Goal: Information Seeking & Learning: Learn about a topic

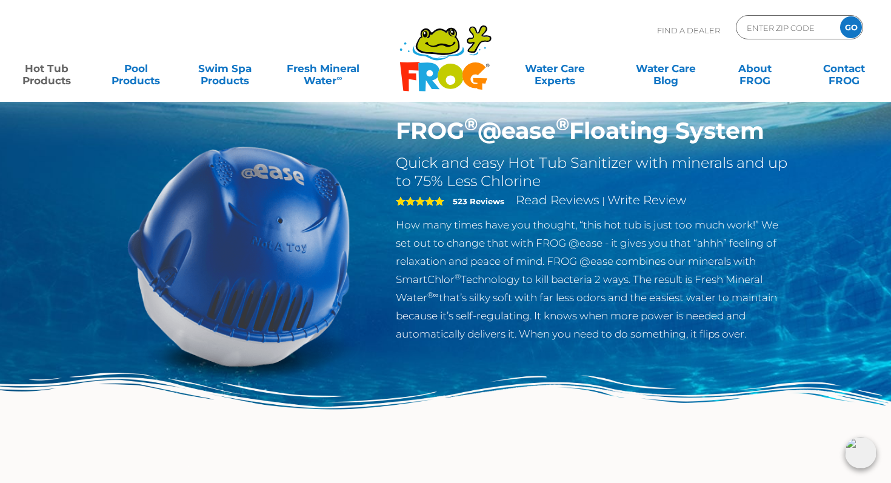
scroll to position [8, 0]
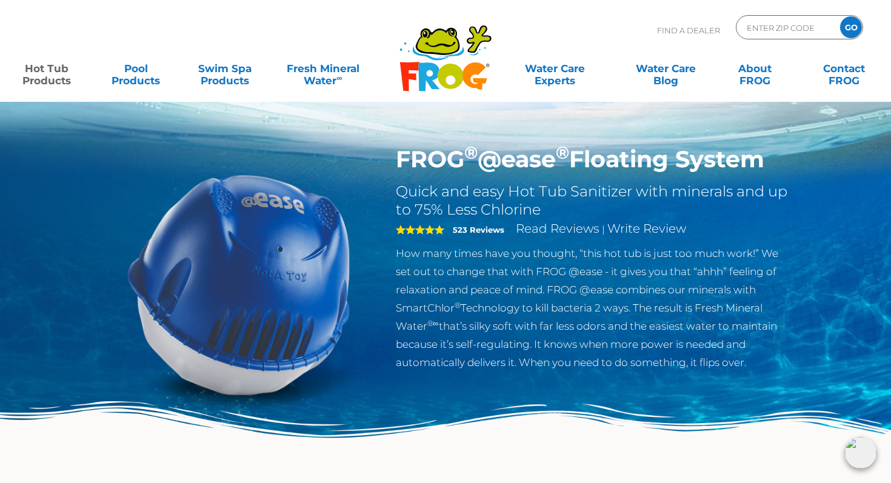
click at [868, 474] on img at bounding box center [445, 450] width 891 height 98
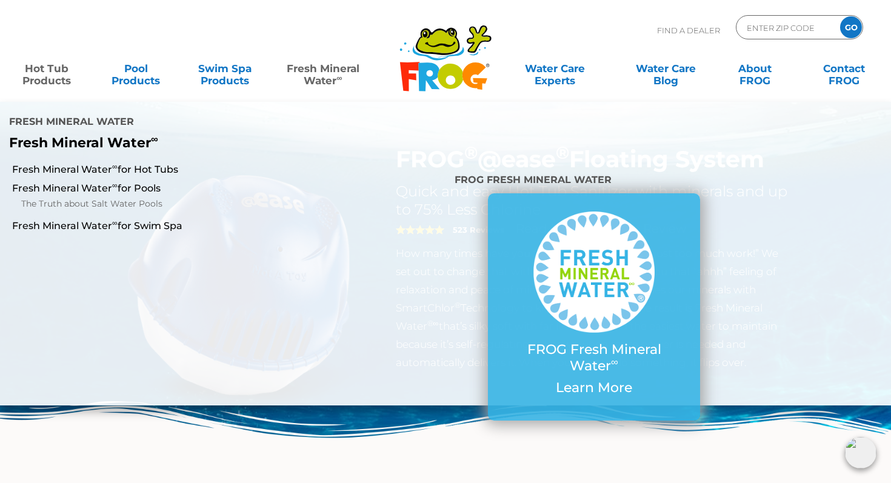
click at [313, 71] on link "Fresh Mineral Water ∞" at bounding box center [323, 68] width 87 height 24
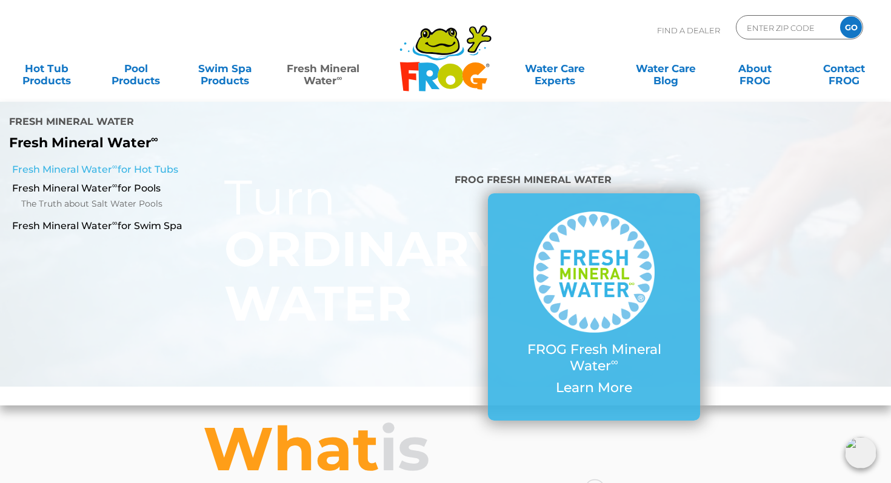
click at [172, 163] on link "Fresh Mineral Water ∞ for Hot Tubs" at bounding box center [154, 169] width 285 height 13
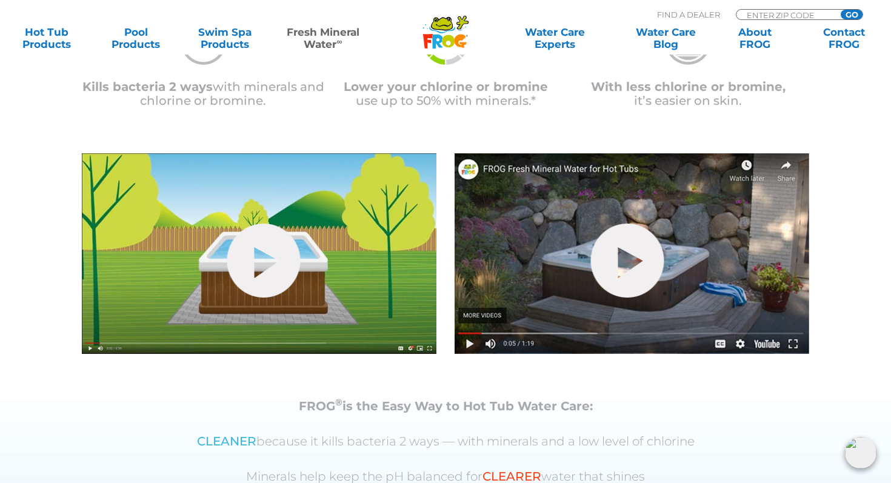
scroll to position [374, 0]
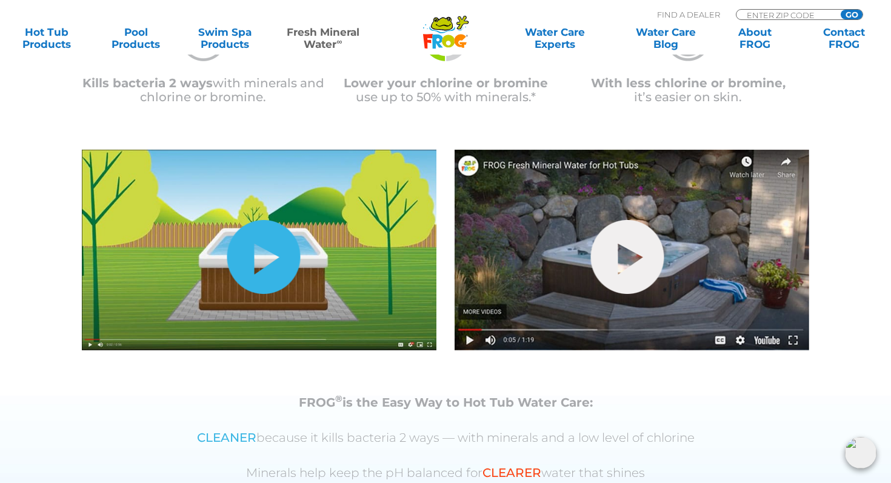
click at [253, 274] on link "hide-me" at bounding box center [263, 257] width 73 height 74
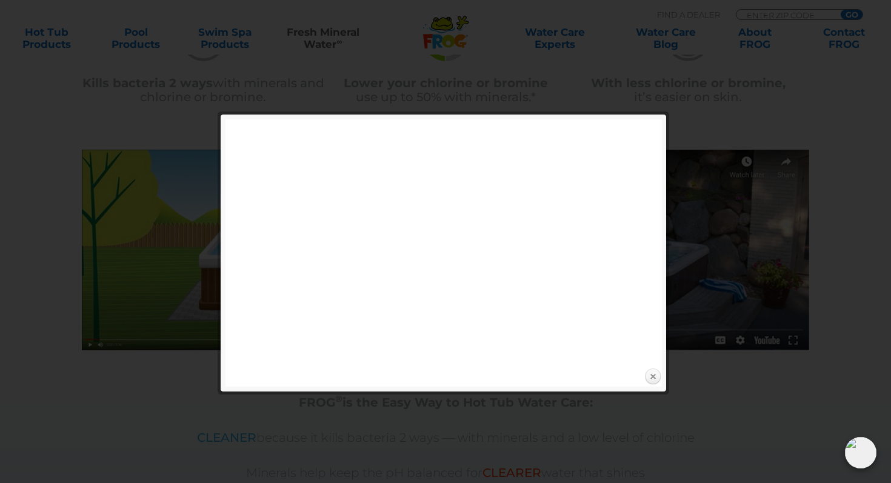
click at [651, 379] on link "Close" at bounding box center [653, 377] width 18 height 18
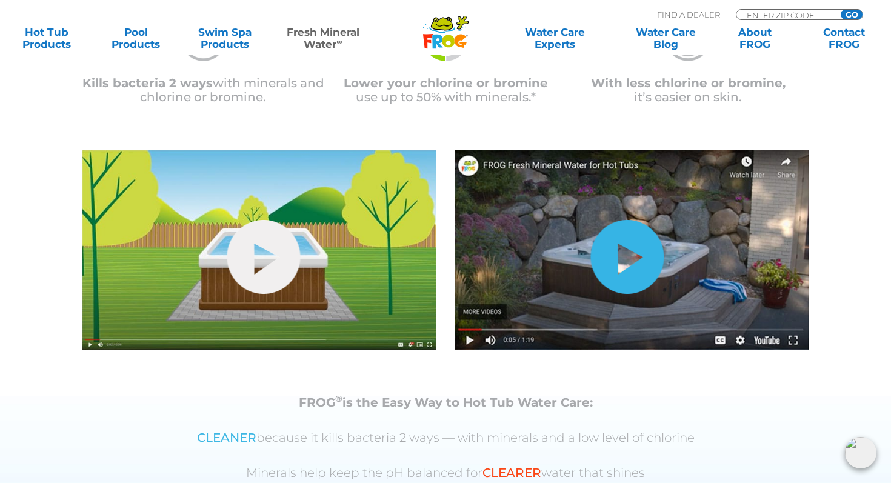
click at [638, 261] on link "hide-me" at bounding box center [627, 257] width 73 height 74
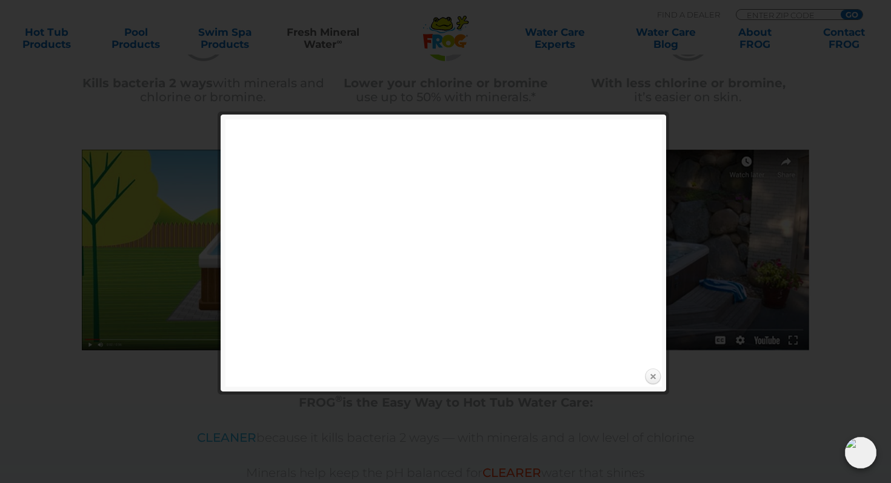
click at [653, 374] on link "Close" at bounding box center [653, 377] width 18 height 18
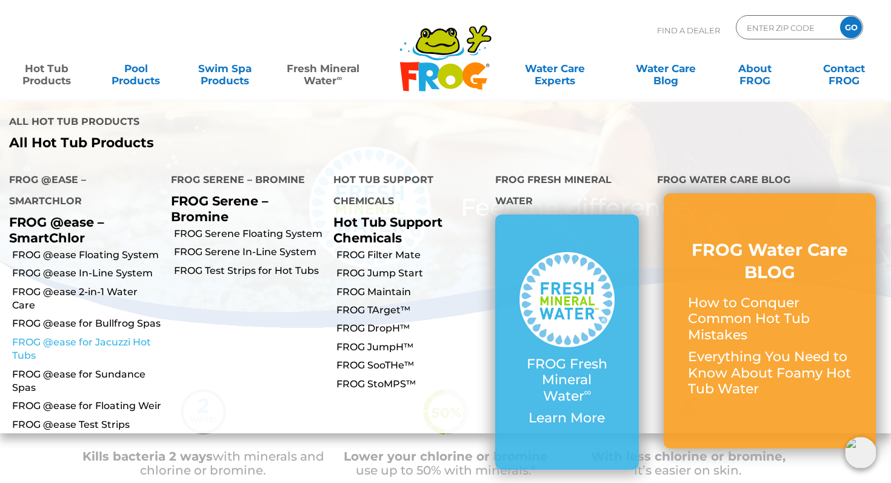
click at [61, 336] on link "FROG @ease for Jacuzzi Hot Tubs" at bounding box center [87, 349] width 150 height 27
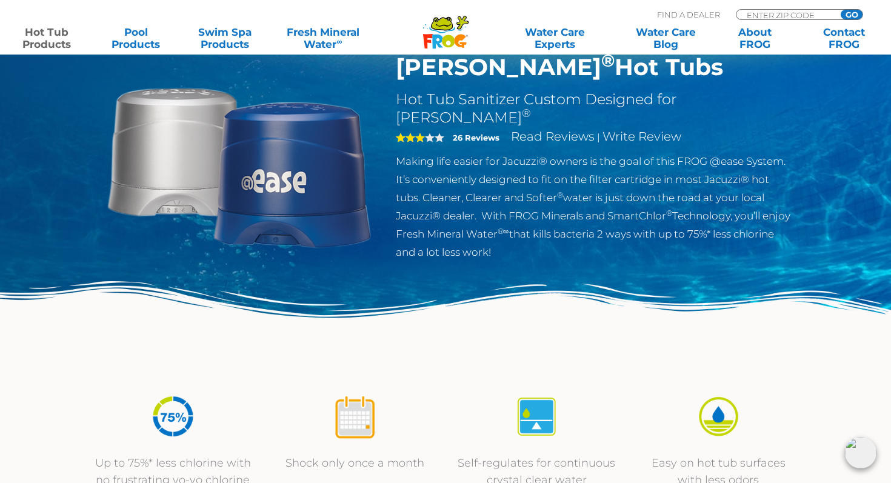
scroll to position [118, 0]
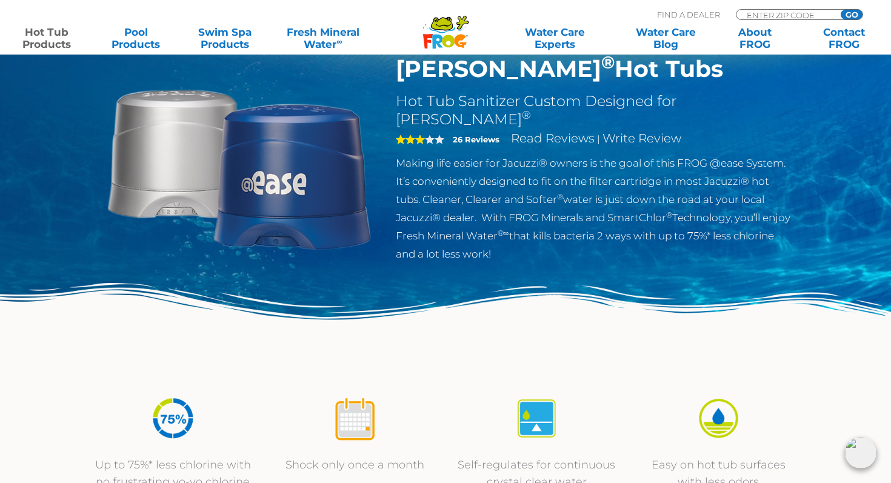
click at [860, 461] on img at bounding box center [861, 453] width 32 height 32
click at [712, 17] on div "MENU MENU Hot Tub Products All Hot Tub Products All Hot Tub Products FROG @ease…" at bounding box center [445, 28] width 867 height 22
click at [709, 16] on p "Find A Dealer" at bounding box center [688, 14] width 63 height 11
click at [837, 40] on link "Contact FROG" at bounding box center [844, 38] width 69 height 24
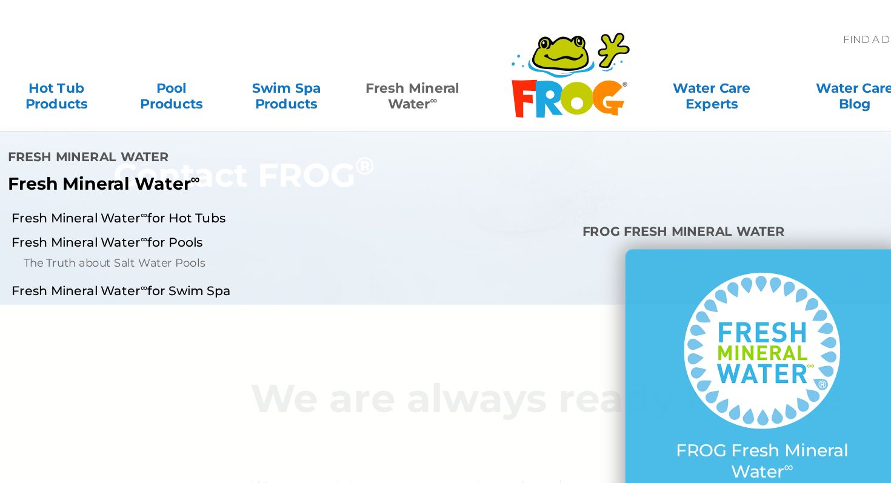
click at [324, 65] on link "Fresh Mineral Water ∞" at bounding box center [323, 68] width 87 height 24
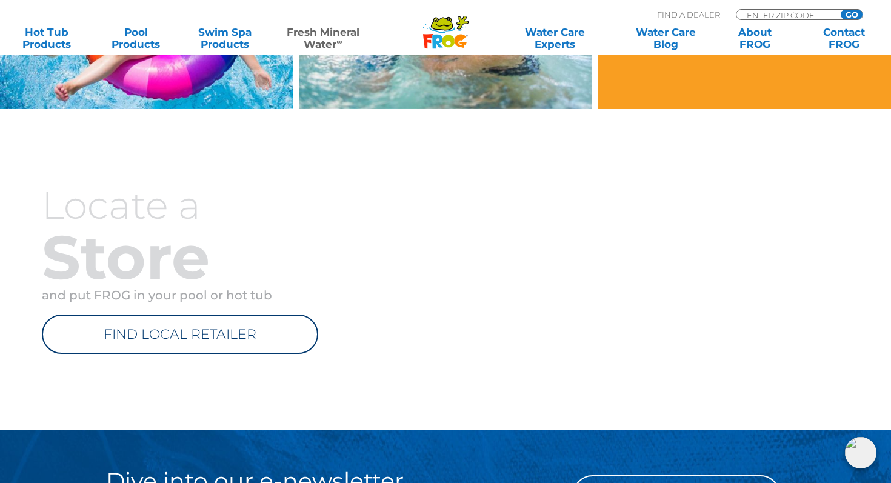
scroll to position [1301, 0]
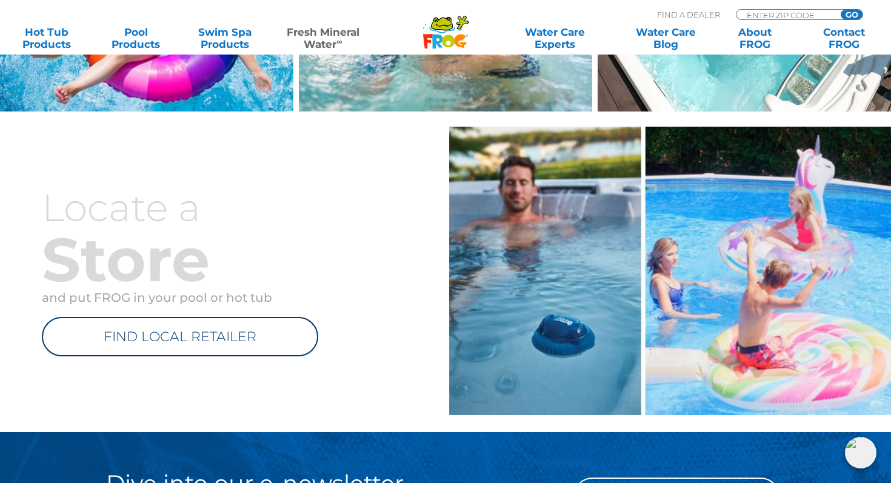
click at [173, 331] on link "FIND LOCAL RETAILER" at bounding box center [180, 336] width 276 height 39
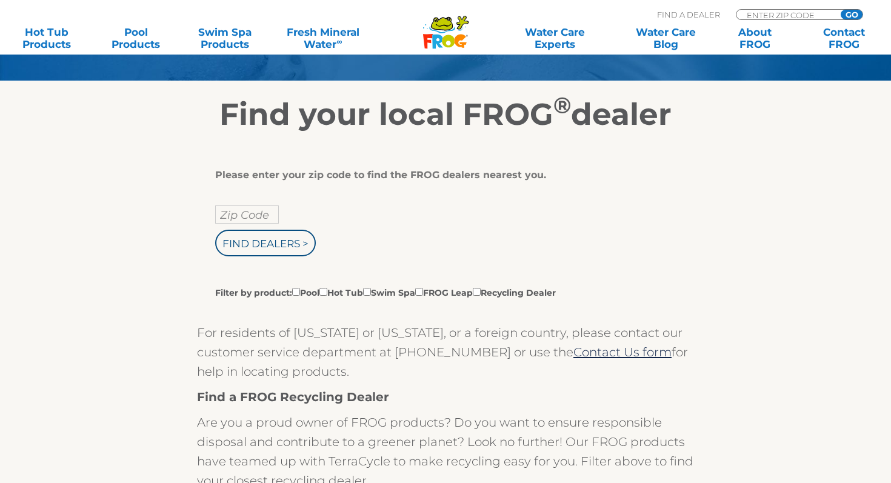
scroll to position [181, 0]
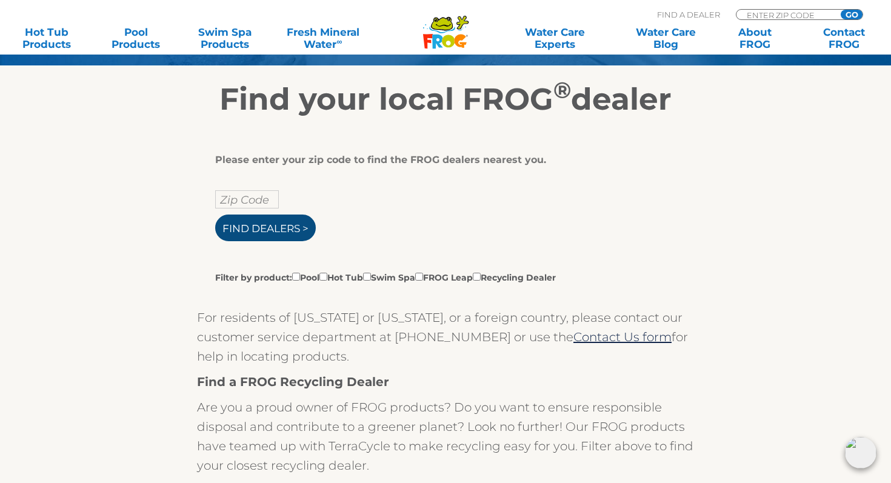
click at [290, 229] on input "Find Dealers >" at bounding box center [265, 228] width 101 height 27
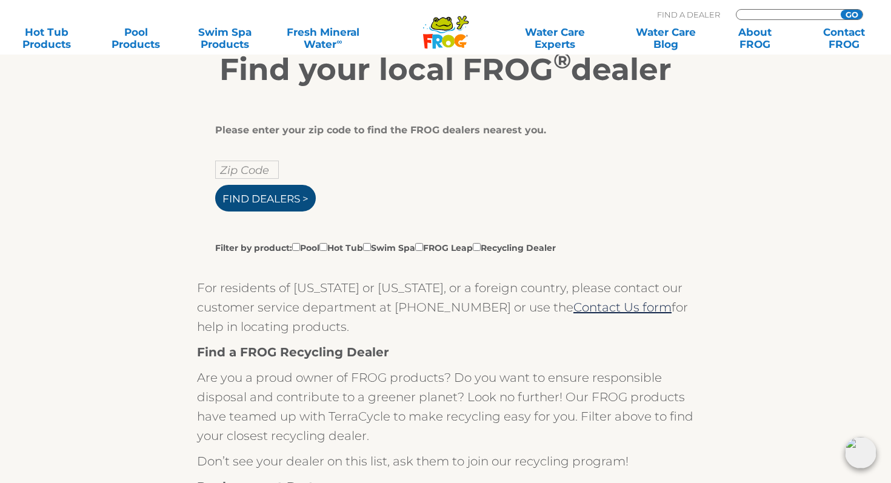
scroll to position [212, 0]
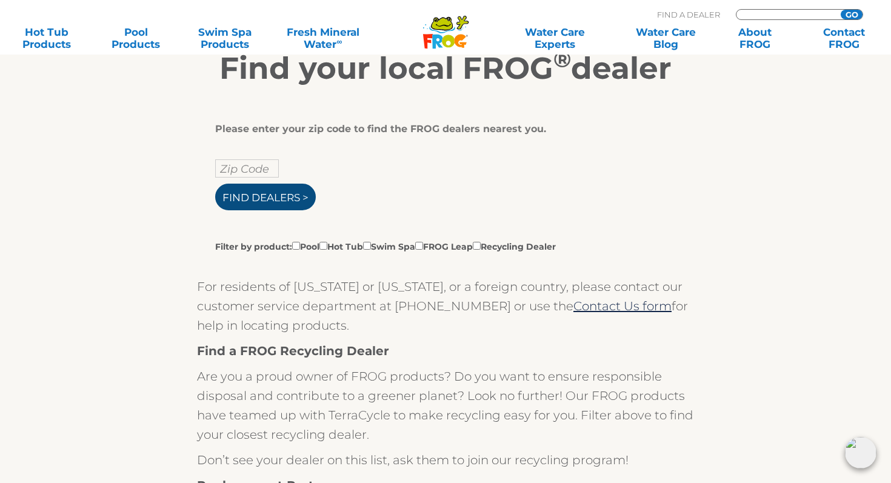
type input "ENTER ZIP CODE"
click at [309, 193] on input "Find Dealers >" at bounding box center [265, 197] width 101 height 27
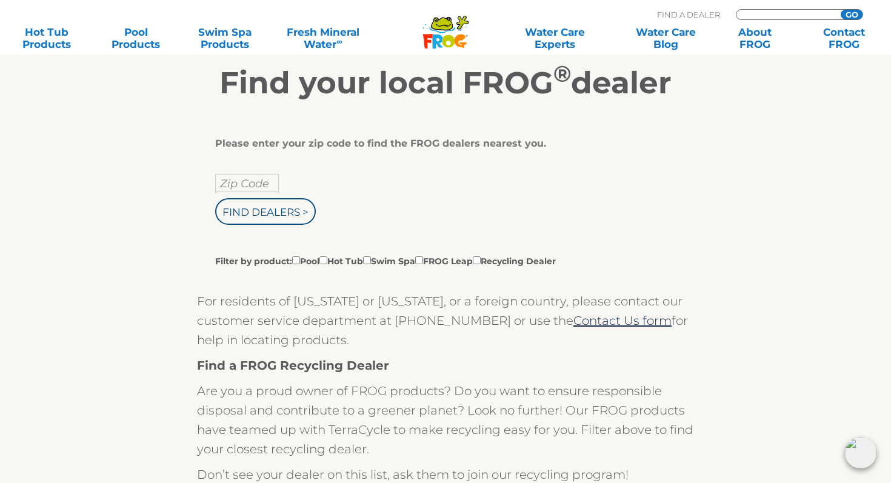
scroll to position [196, 0]
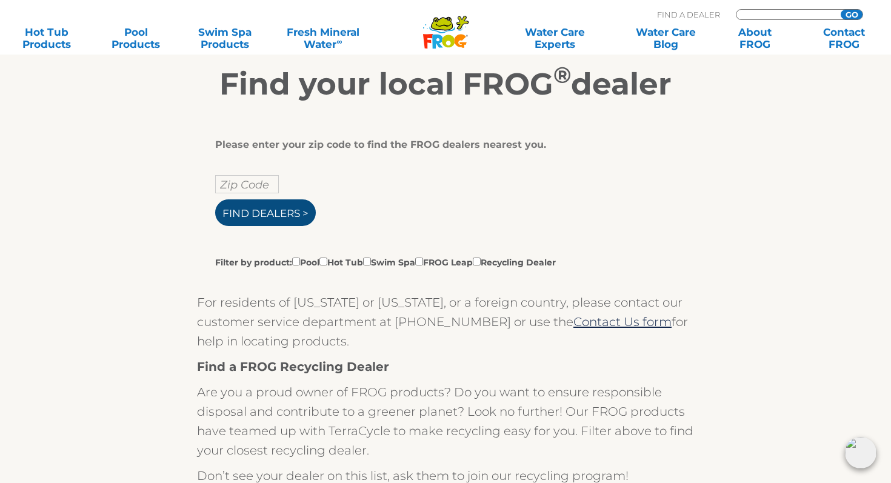
type input "ENTER ZIP CODE"
click at [276, 210] on input "Find Dealers >" at bounding box center [265, 212] width 101 height 27
type input "ENTER ZIP CODE"
click at [327, 260] on input "Filter by product: Pool Hot Tub Swim Spa FROG Leap Recycling Dealer" at bounding box center [324, 262] width 8 height 8
checkbox input "true"
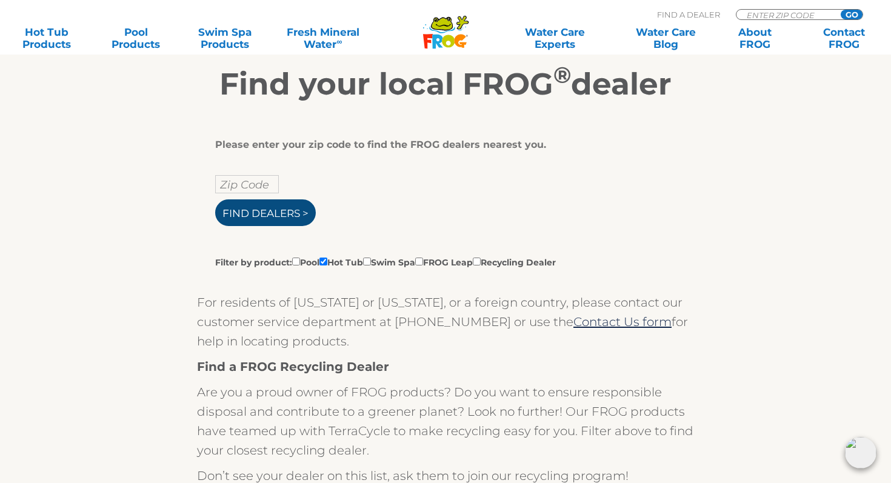
click at [289, 213] on input "Find Dealers >" at bounding box center [265, 212] width 101 height 27
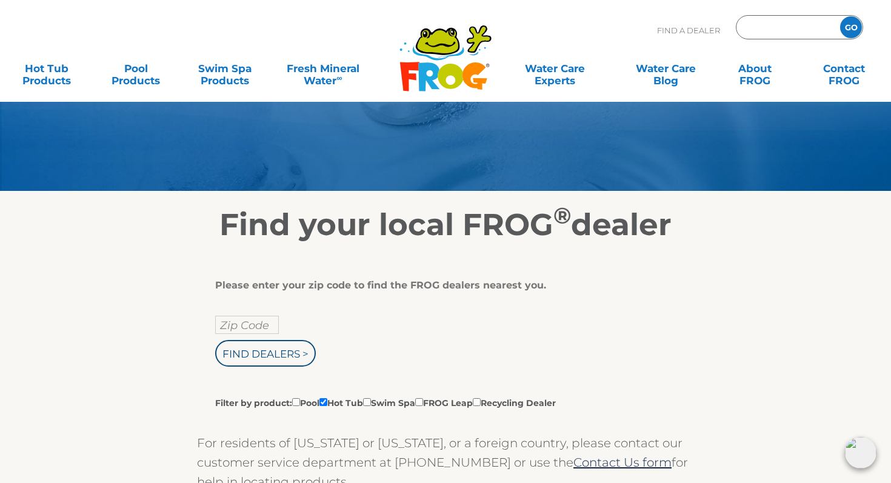
scroll to position [62, 0]
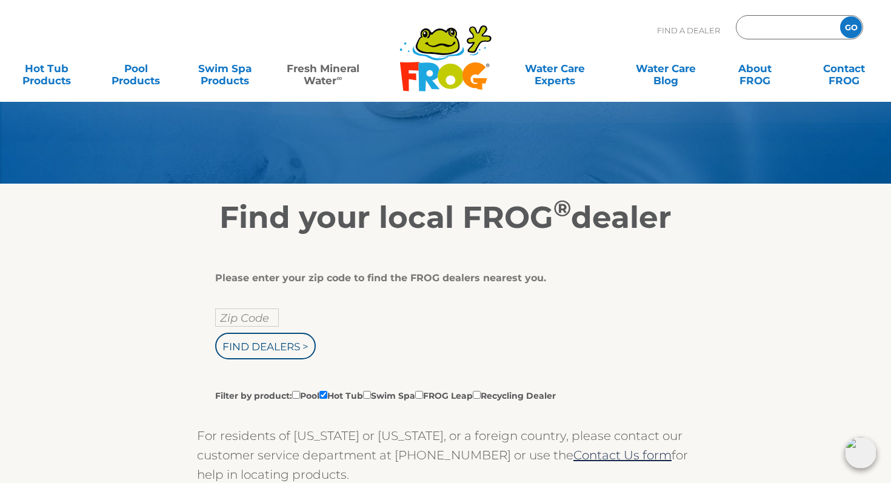
type input "ENTER ZIP CODE"
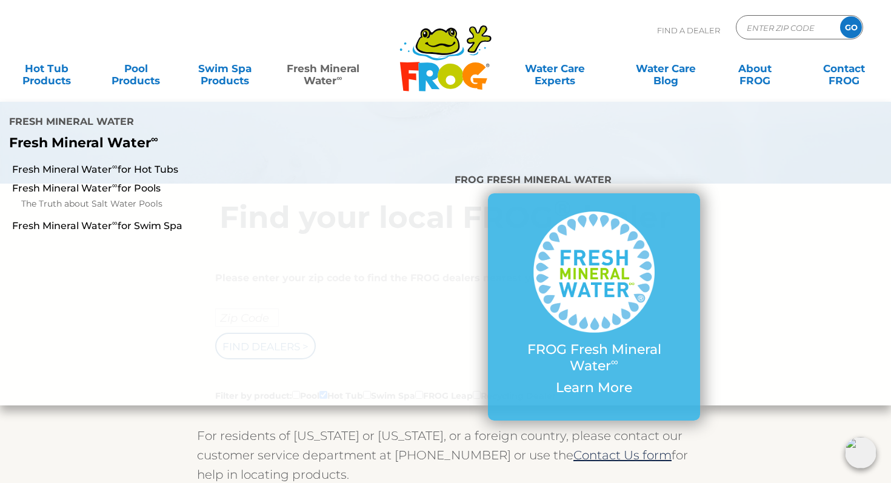
click at [315, 77] on link "Fresh Mineral Water ∞" at bounding box center [323, 68] width 87 height 24
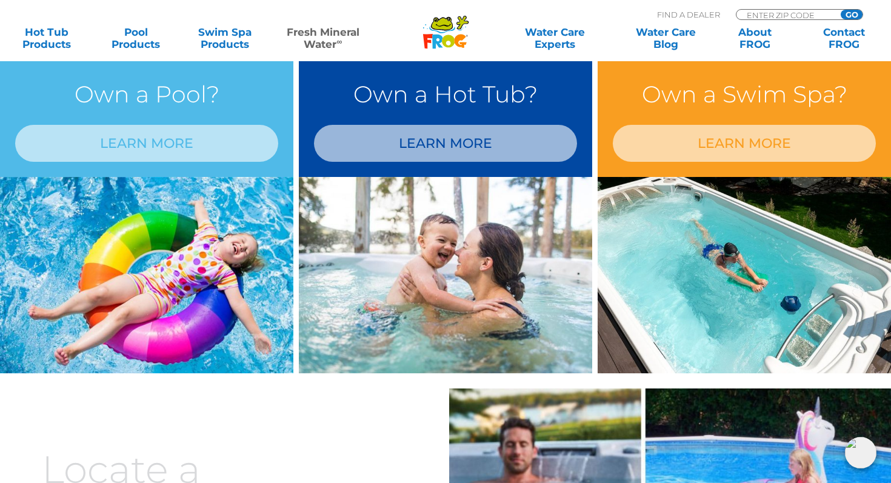
scroll to position [1038, 0]
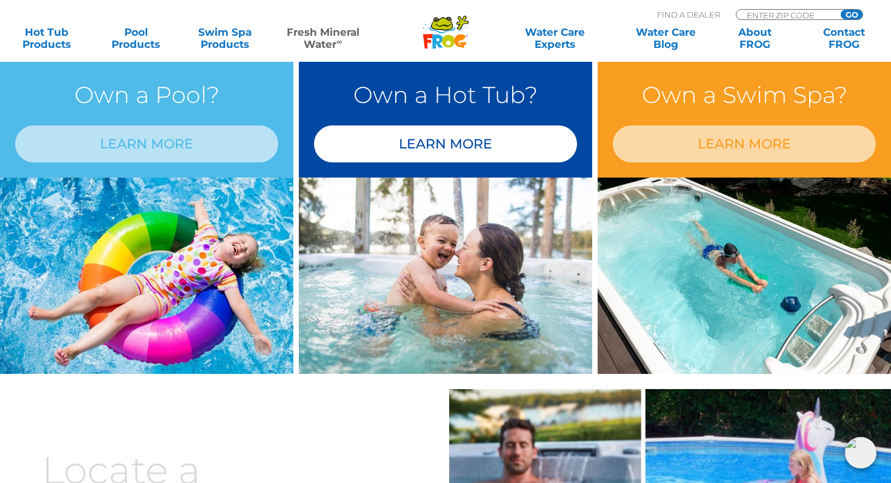
click at [432, 143] on link "LEARN MORE" at bounding box center [445, 144] width 263 height 37
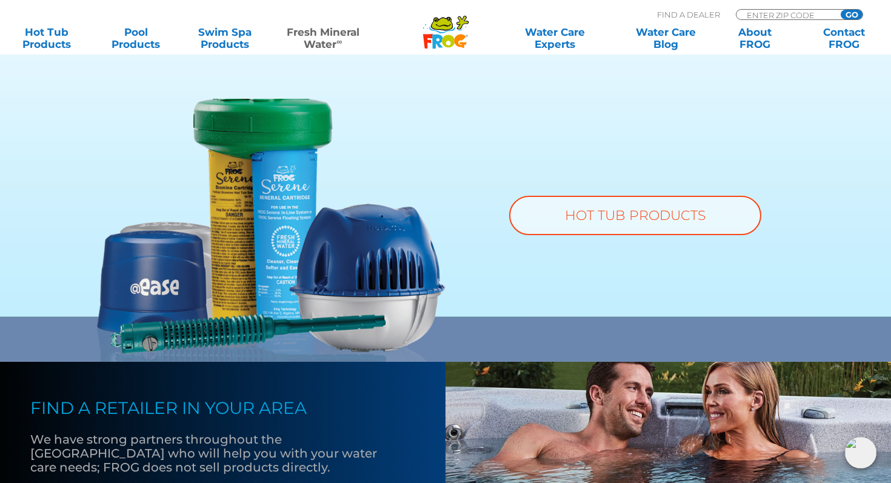
scroll to position [902, 0]
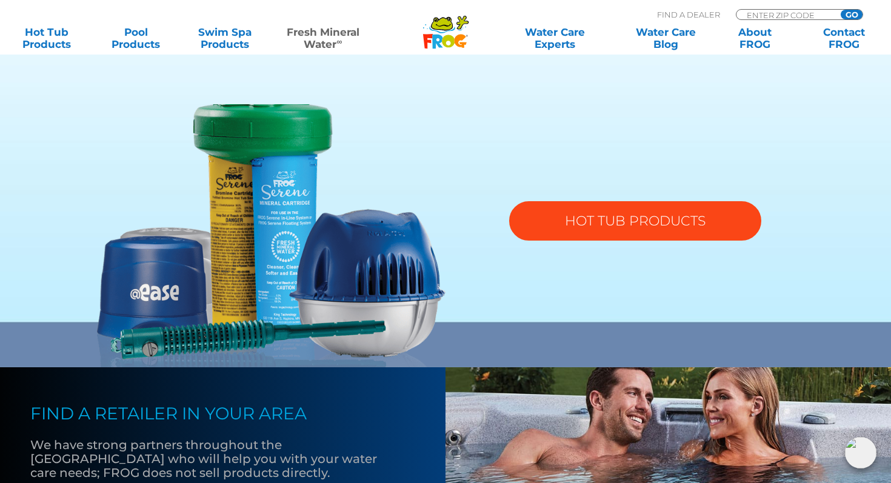
click at [576, 227] on link "HOT TUB PRODUCTS" at bounding box center [635, 220] width 252 height 39
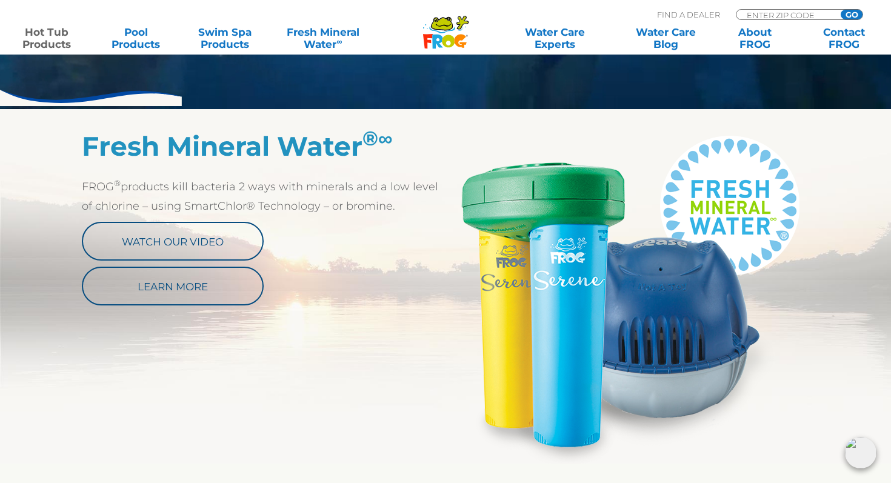
scroll to position [583, 0]
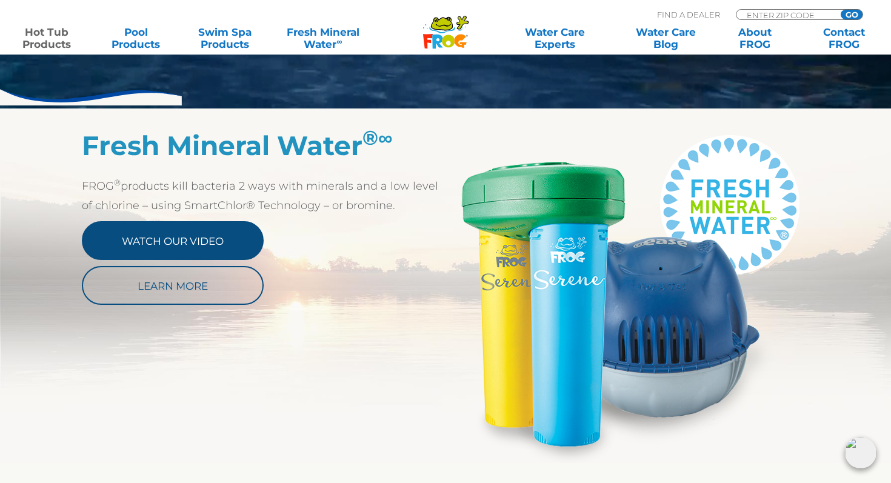
click at [155, 238] on link "Watch Our Video" at bounding box center [173, 240] width 182 height 39
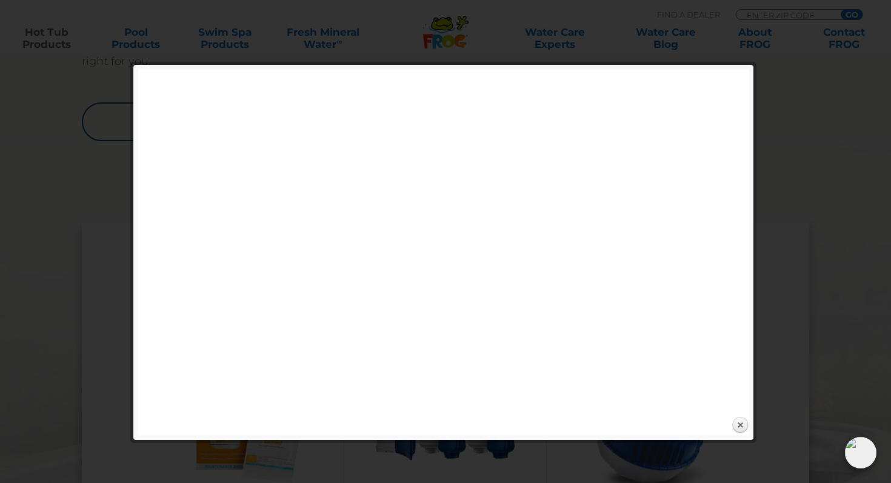
scroll to position [1084, 0]
click at [742, 425] on link "Close" at bounding box center [740, 426] width 18 height 18
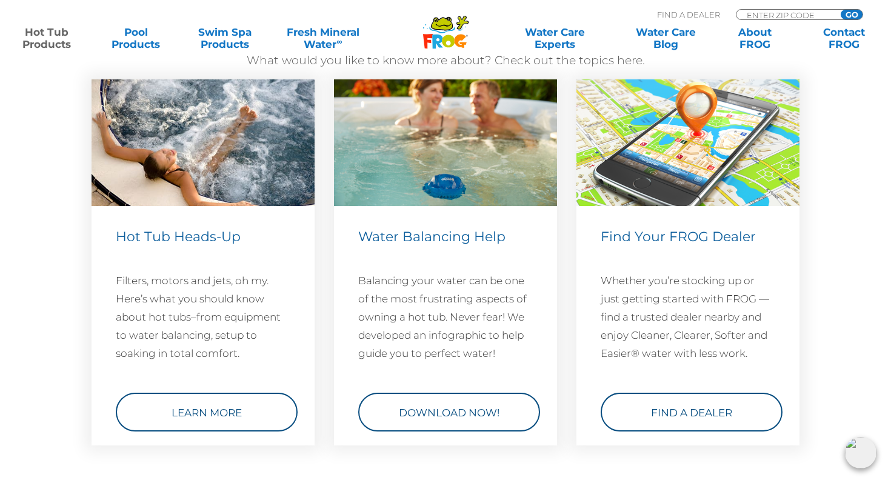
scroll to position [3531, 0]
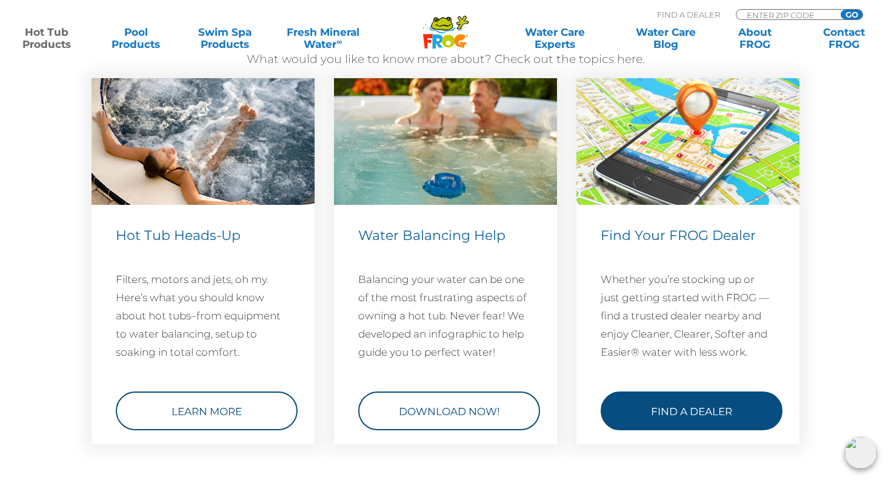
click at [683, 407] on link "Find a Dealer" at bounding box center [692, 411] width 182 height 39
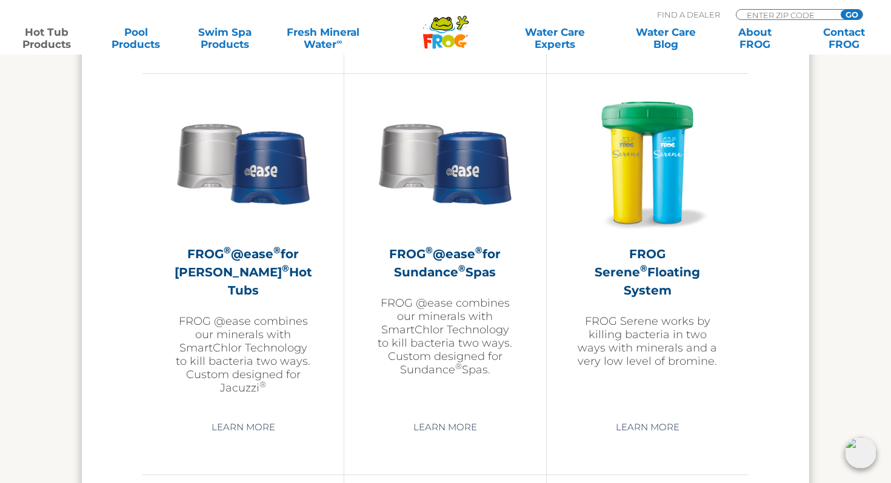
scroll to position [2168, 0]
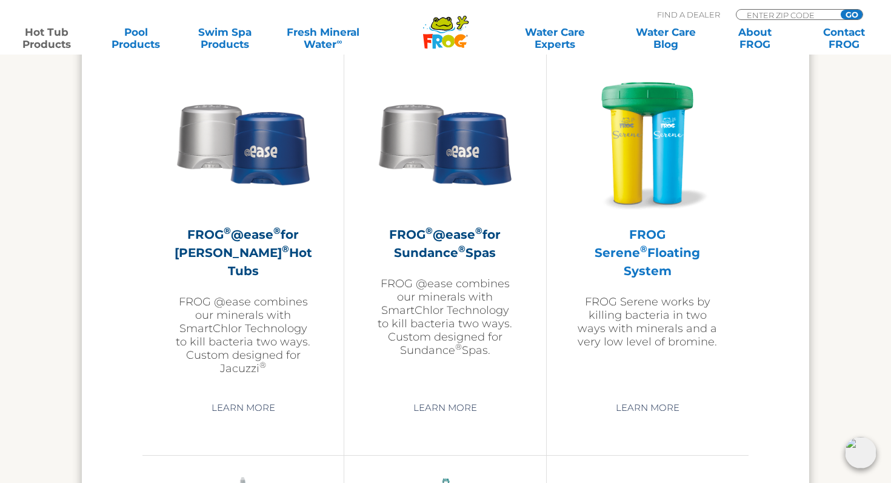
click at [625, 171] on img at bounding box center [647, 143] width 141 height 141
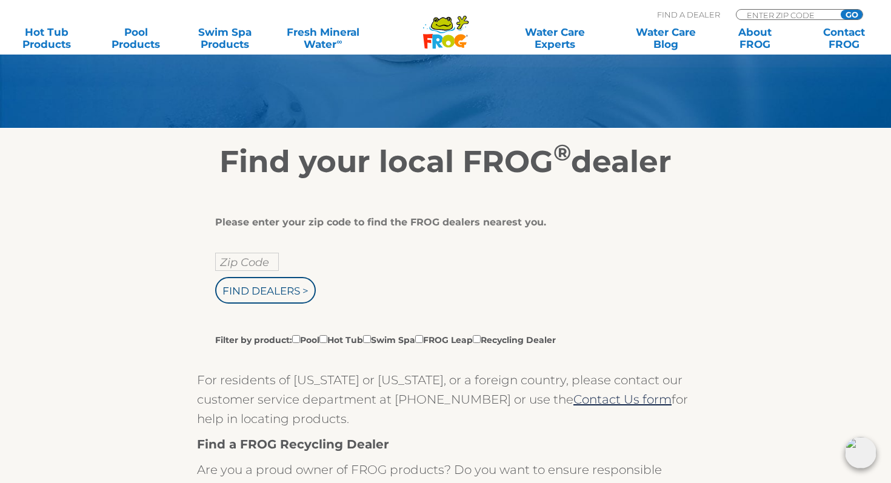
scroll to position [122, 0]
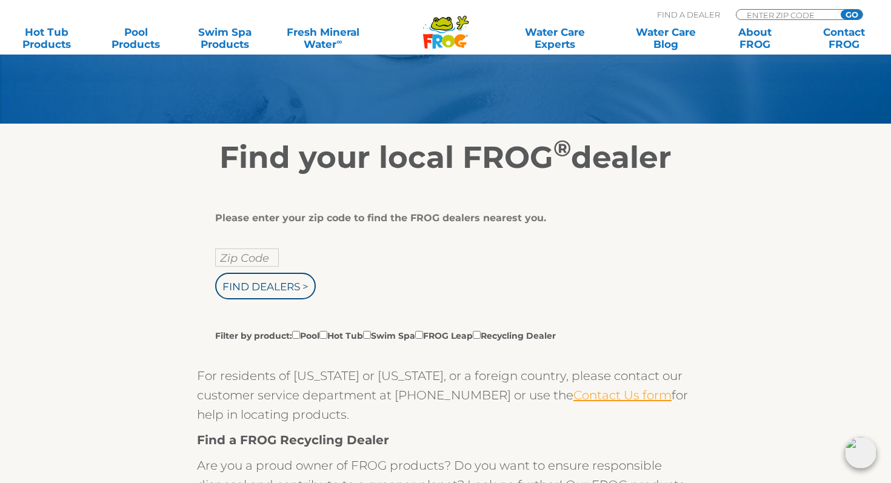
click at [574, 397] on link "Contact Us form" at bounding box center [623, 395] width 98 height 15
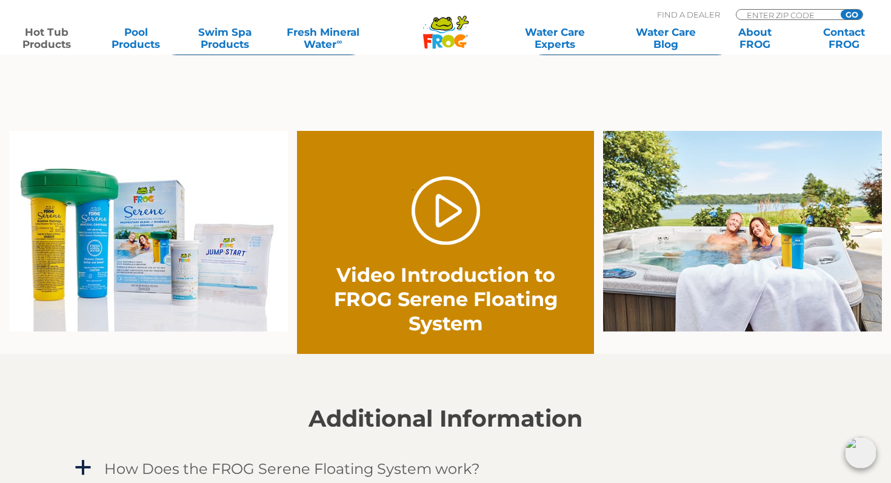
scroll to position [793, 0]
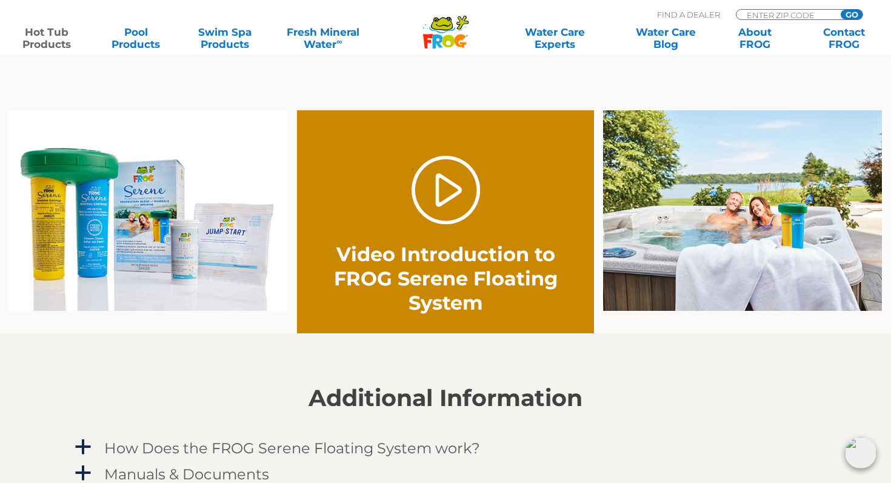
click at [422, 235] on div ". Video Introduction to FROG Serene Floating System" at bounding box center [446, 235] width 238 height 159
click at [446, 187] on link "." at bounding box center [446, 190] width 69 height 69
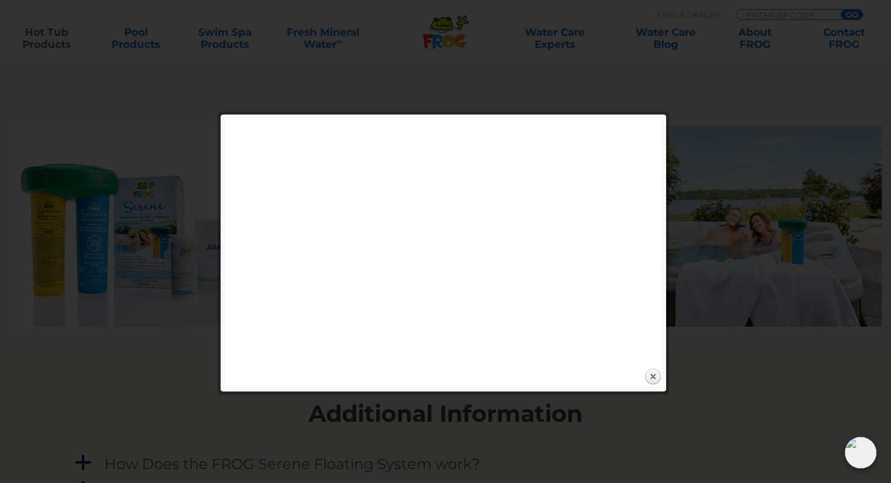
scroll to position [776, 0]
click at [654, 375] on link "Close" at bounding box center [653, 377] width 18 height 18
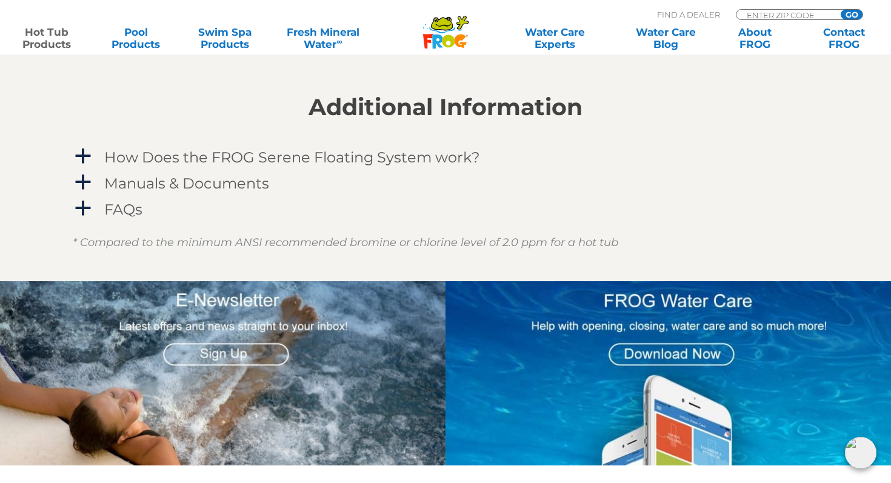
scroll to position [1085, 0]
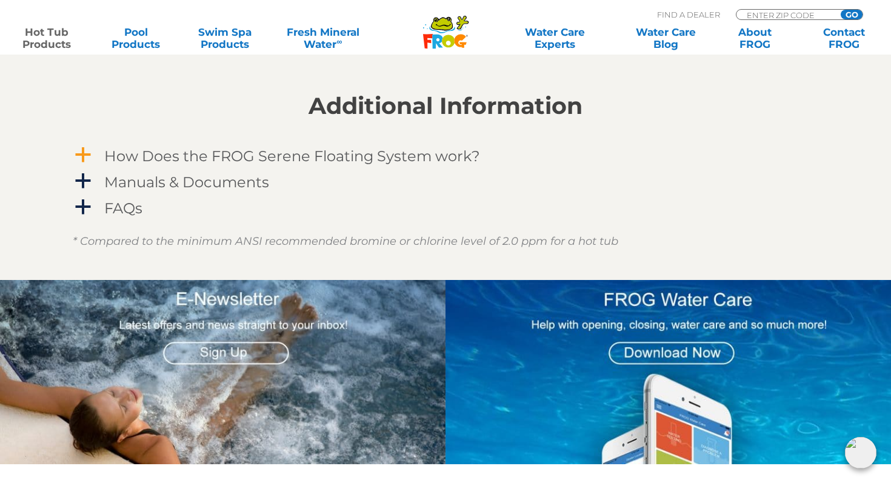
click at [84, 155] on span "a" at bounding box center [83, 155] width 18 height 18
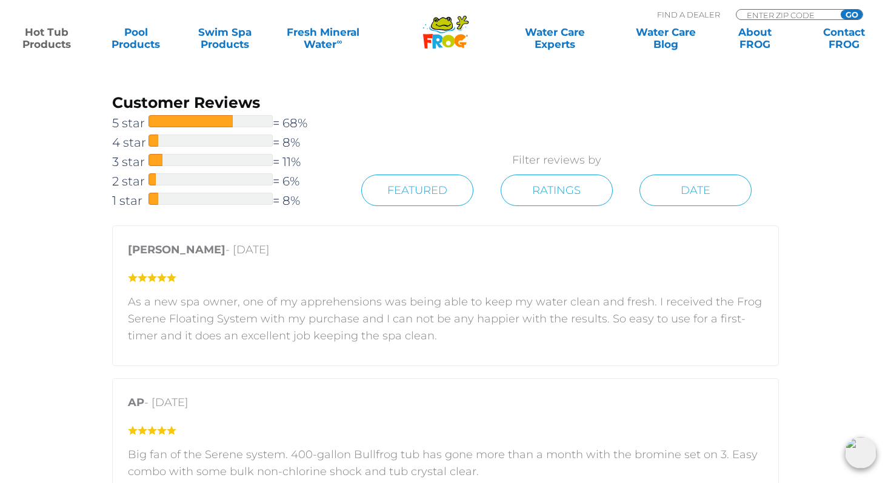
scroll to position [1472, 0]
